Goal: Register for event/course

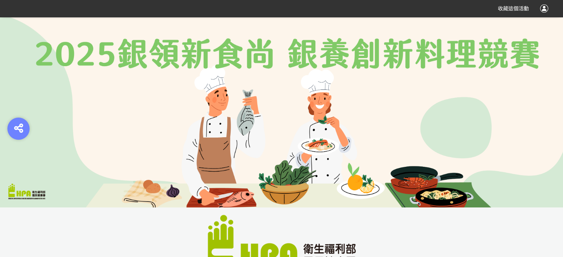
click at [242, 144] on img at bounding box center [281, 112] width 563 height 191
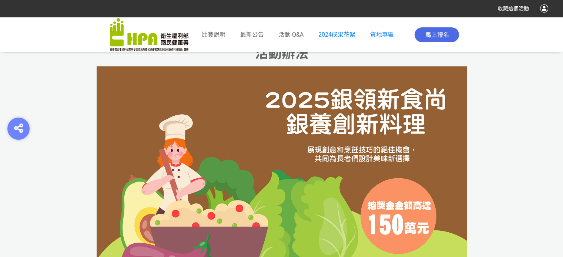
scroll to position [814, 0]
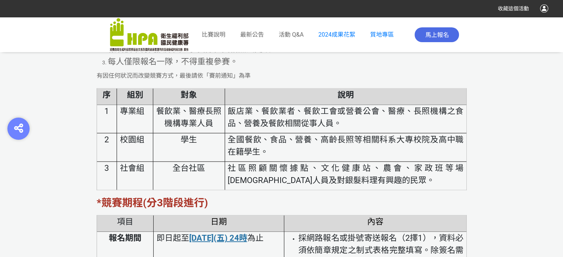
scroll to position [1444, 0]
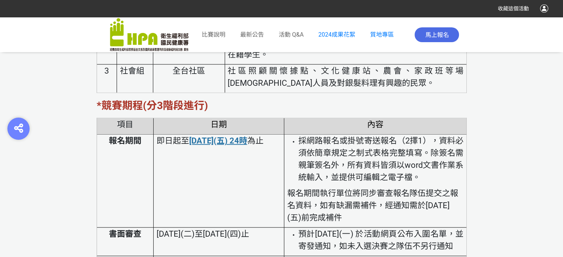
click at [231, 188] on td "即日起至 [DATE](五) 24時 為止" at bounding box center [219, 181] width 131 height 93
click at [341, 155] on span "採網路報名或掛號寄送報名（2擇1），資料必須依簡章規定之制式表格完整填寫。除簽名需親筆簽名外，所有資料皆須以word文書作業系統輸入，並提供可編輯之電子檔。" at bounding box center [380, 159] width 165 height 46
drag, startPoint x: 239, startPoint y: 154, endPoint x: 351, endPoint y: 148, distance: 112.3
click at [240, 147] on p "即日起至 [DATE](五) 24時 為止" at bounding box center [218, 141] width 125 height 12
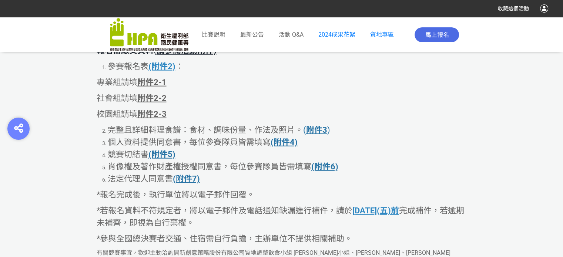
scroll to position [1888, 0]
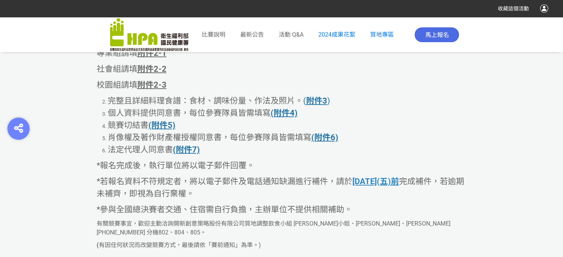
click at [361, 119] on li "個人資料提供同意書，每位參賽隊員皆需填寫 (附件4)" at bounding box center [287, 113] width 359 height 12
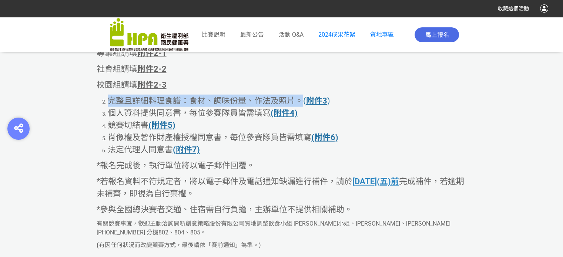
drag, startPoint x: 108, startPoint y: 125, endPoint x: 299, endPoint y: 125, distance: 191.7
click at [299, 105] on span "完整且詳細料理食譜：食材、調味份量、作法及照片。" at bounding box center [205, 100] width 195 height 9
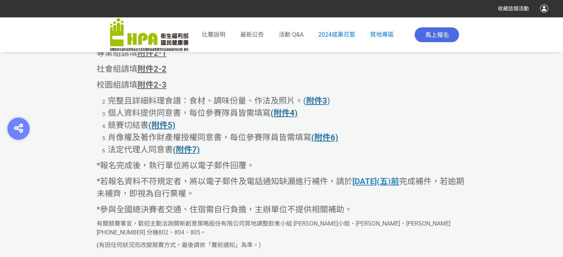
click at [257, 75] on p "社會組請填 附件2-2" at bounding box center [282, 69] width 370 height 12
drag, startPoint x: 103, startPoint y: 123, endPoint x: 232, endPoint y: 115, distance: 130.2
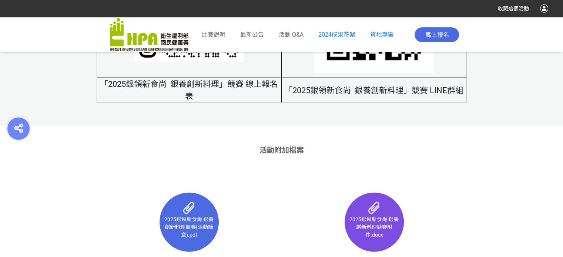
scroll to position [4637, 0]
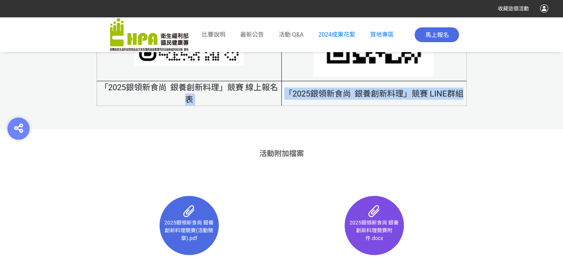
drag, startPoint x: 365, startPoint y: 115, endPoint x: 113, endPoint y: 108, distance: 251.8
click at [113, 106] on tr "「2025銀領新食尚 銀養創新料理」競賽 線上報名表 「2025銀領新食尚 銀養創新料理」競賽 LINE群組" at bounding box center [282, 93] width 370 height 25
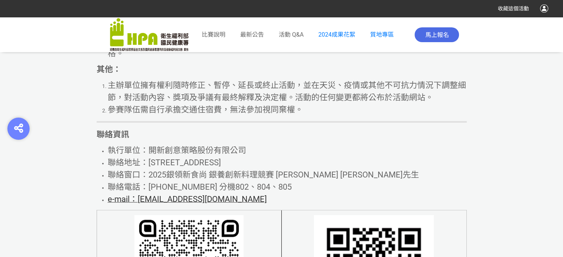
scroll to position [4378, 0]
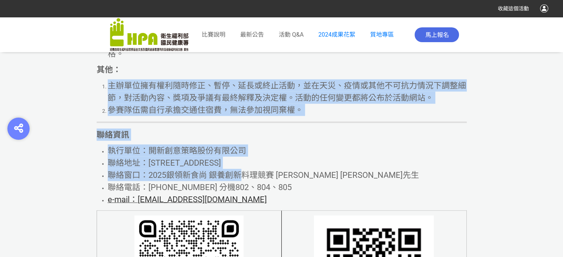
drag, startPoint x: 245, startPoint y: 185, endPoint x: 96, endPoint y: 101, distance: 171.2
click at [303, 103] on span "主辦單位擁有權利隨時修正、暫停、延長或終止活動，並在天災、疫情或其他不可抗力情況下調整細節，對活動內容、獎項及爭議有最終解釋及決定權。活動的任何變更都將公布於…" at bounding box center [287, 91] width 358 height 21
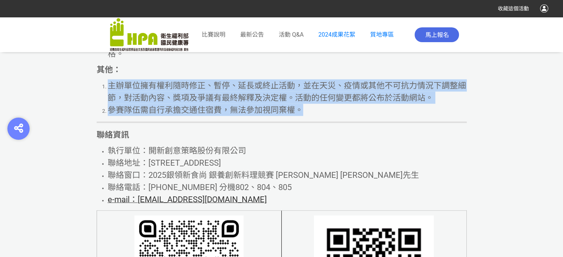
drag, startPoint x: 303, startPoint y: 122, endPoint x: 24, endPoint y: 90, distance: 280.2
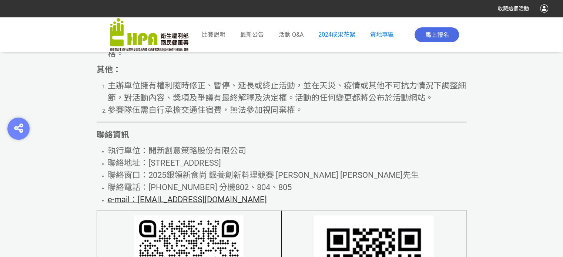
click at [206, 60] on li "參賽隊伍得自由選擇是否提供相關個人資料，惟若拒絕提供相關個人資料，主辦單位將無法受理本件報名。參賽隊伍如請求停止蒐集、處理、利用或刪除個人資料，致影響參賽資格…" at bounding box center [287, 41] width 359 height 37
